Goal: Information Seeking & Learning: Learn about a topic

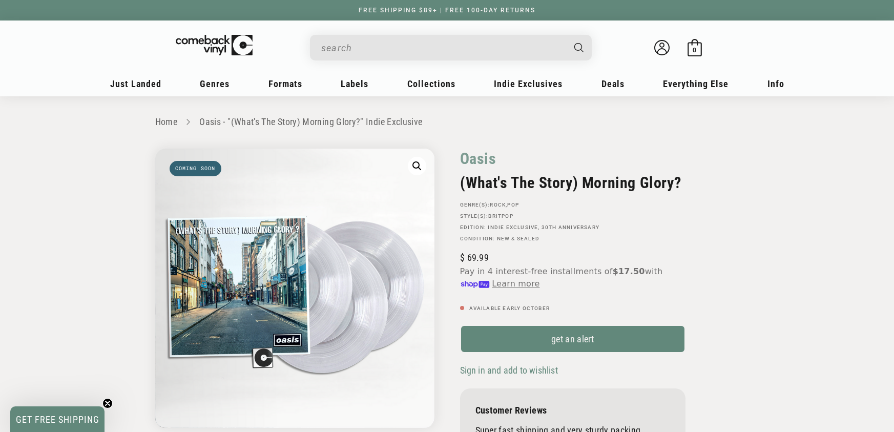
click at [416, 43] on input "When autocomplete results are available use up and down arrows to review and en…" at bounding box center [442, 47] width 243 height 21
paste input "602478089701"
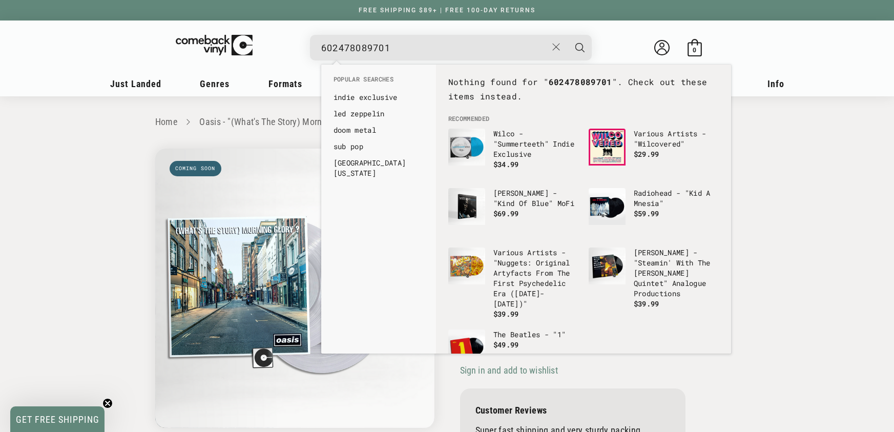
click at [319, 50] on div "602478089701 See all results... 0 results 0 results" at bounding box center [451, 48] width 282 height 26
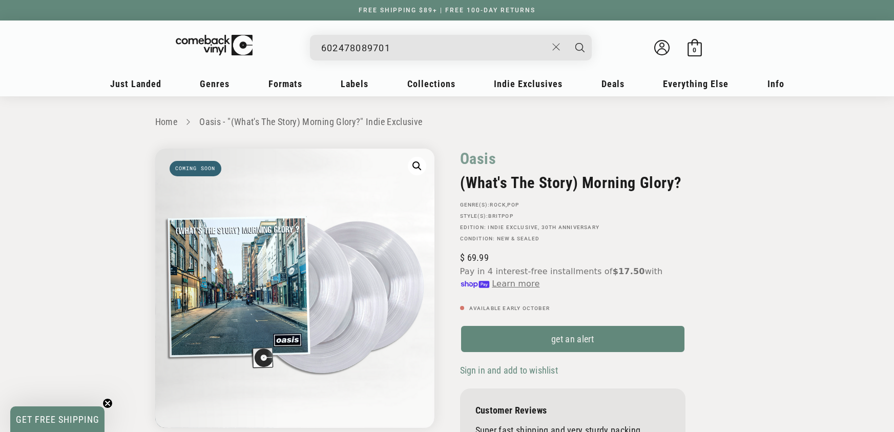
click at [323, 49] on input "602478089701" at bounding box center [434, 47] width 226 height 21
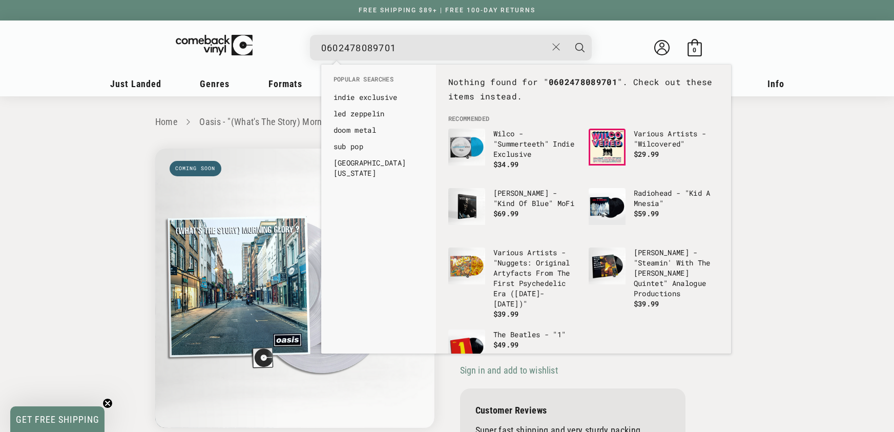
click at [361, 44] on input "0602478089701" at bounding box center [434, 47] width 226 height 21
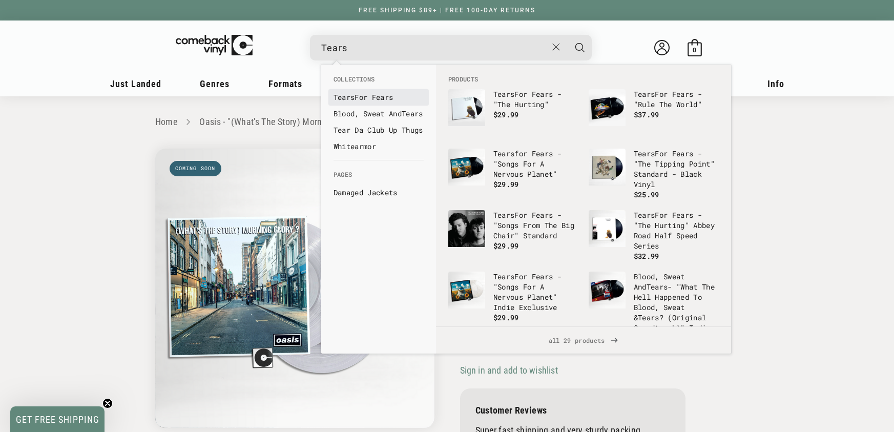
type input "Tears"
click at [358, 95] on link "Tears For Fears" at bounding box center [379, 97] width 90 height 10
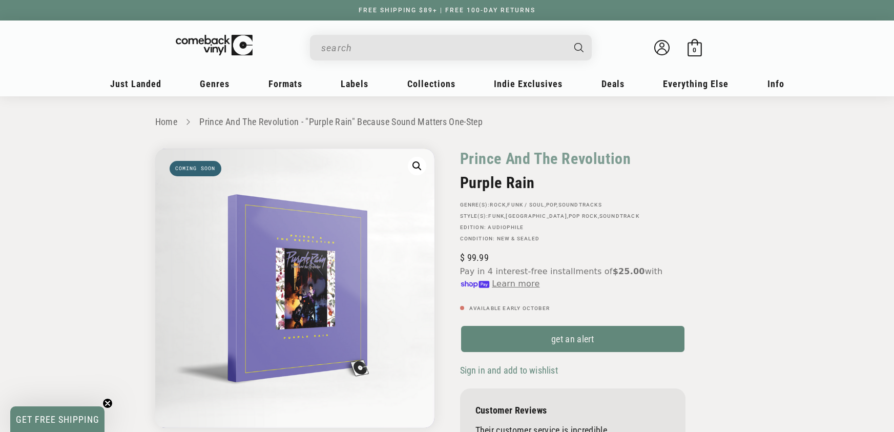
click at [394, 48] on input "When autocomplete results are available use up and down arrows to review and en…" at bounding box center [442, 47] width 243 height 21
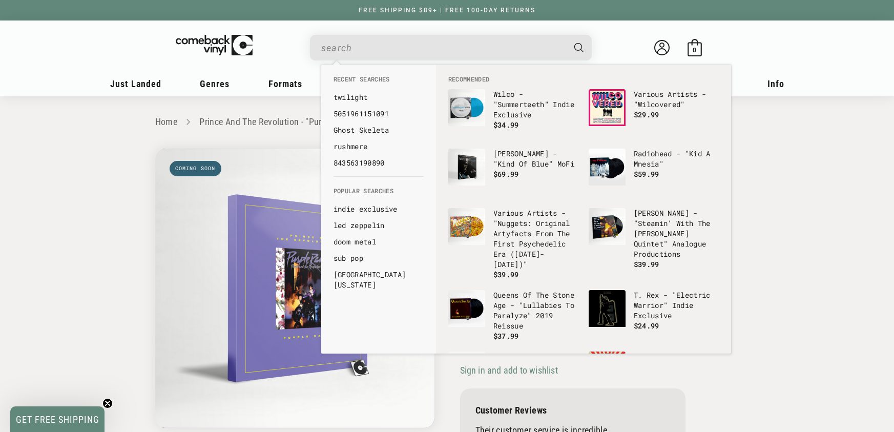
paste input "198029645712"
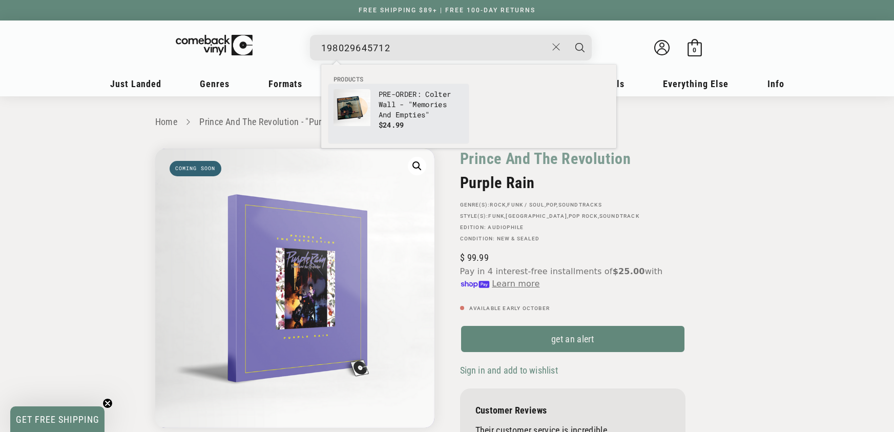
type input "198029645712"
click at [410, 113] on p "PRE-ORDER: Colter Wall - "Memories And Empties"" at bounding box center [421, 104] width 85 height 31
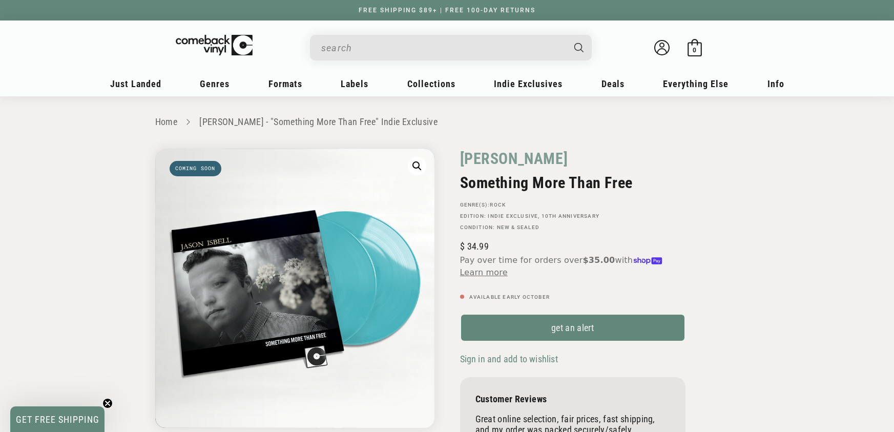
click at [370, 44] on input "When autocomplete results are available use up and down arrows to review and en…" at bounding box center [442, 47] width 243 height 21
paste input "5051961005059"
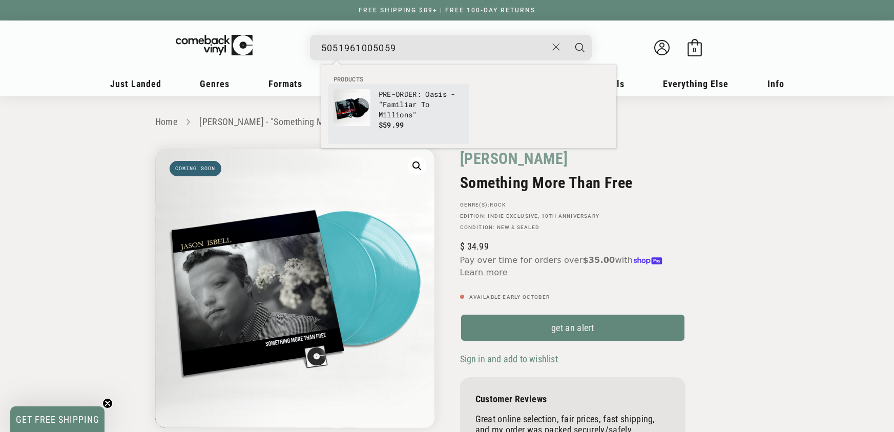
type input "5051961005059"
click at [394, 92] on p "PRE-ORDER: Oasis - "Familiar To Millions"" at bounding box center [421, 104] width 85 height 31
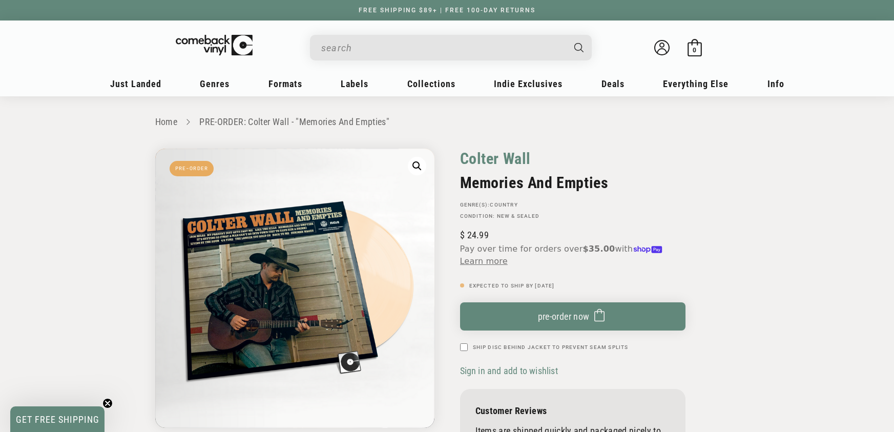
click at [497, 155] on link "Colter Wall" at bounding box center [495, 159] width 71 height 20
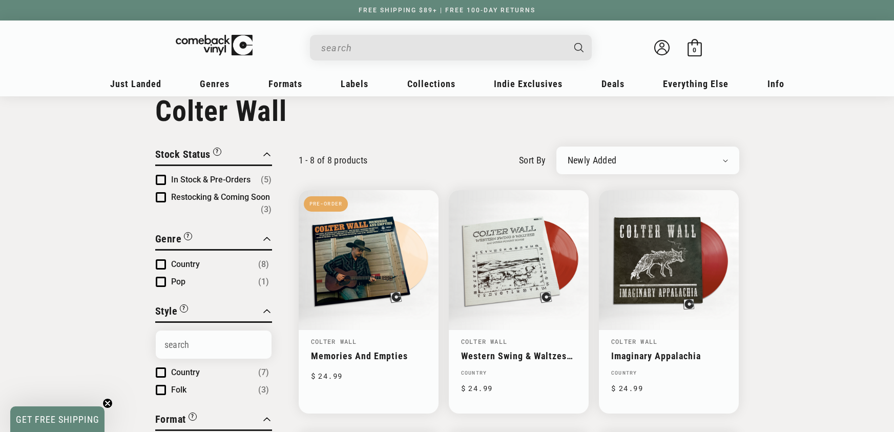
scroll to position [33, 0]
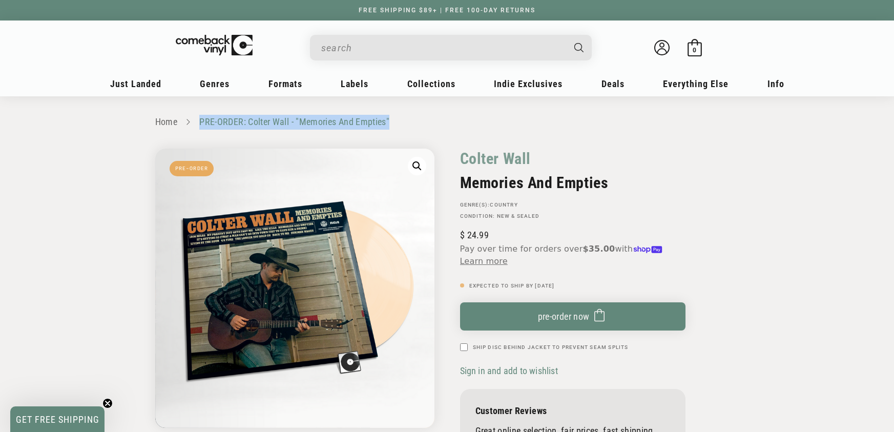
copy link "PRE-ORDER: Colter Wall - "Memories And Empties""
